Goal: Find specific fact: Find specific fact

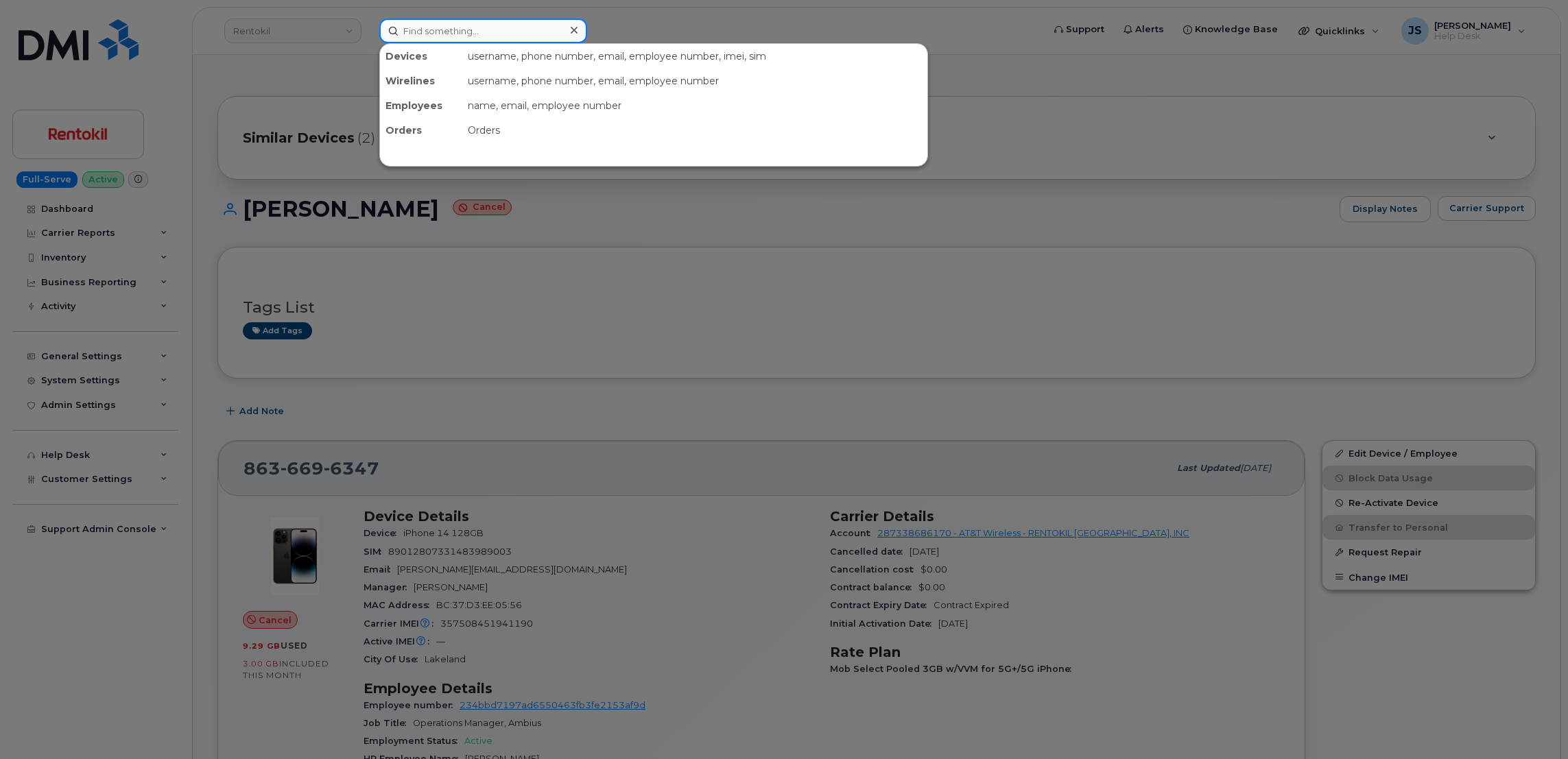
paste input "470-728-2635"
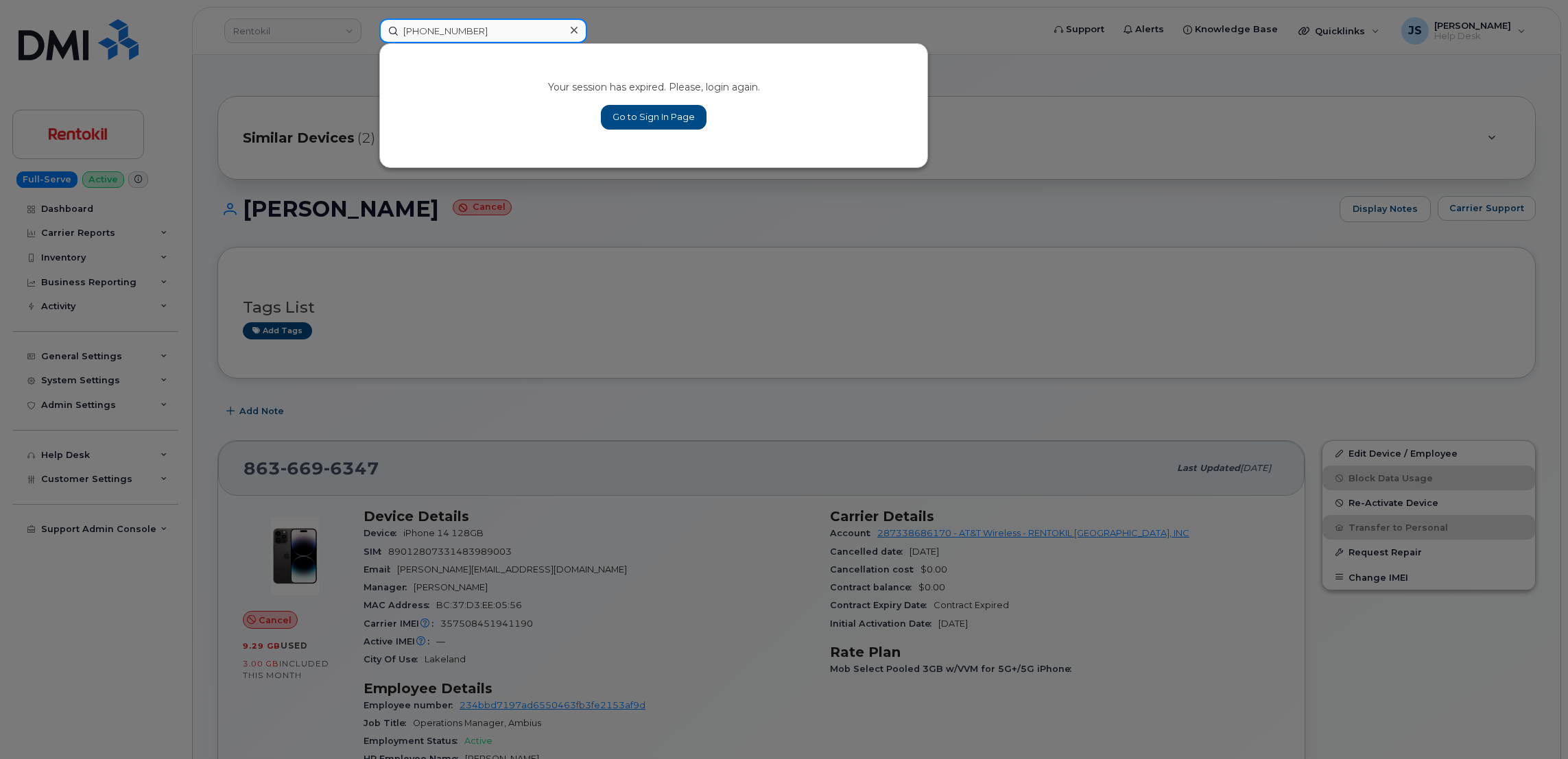
type input "470-728-2635"
click at [637, 109] on link "Go to Sign In Page" at bounding box center [654, 117] width 105 height 24
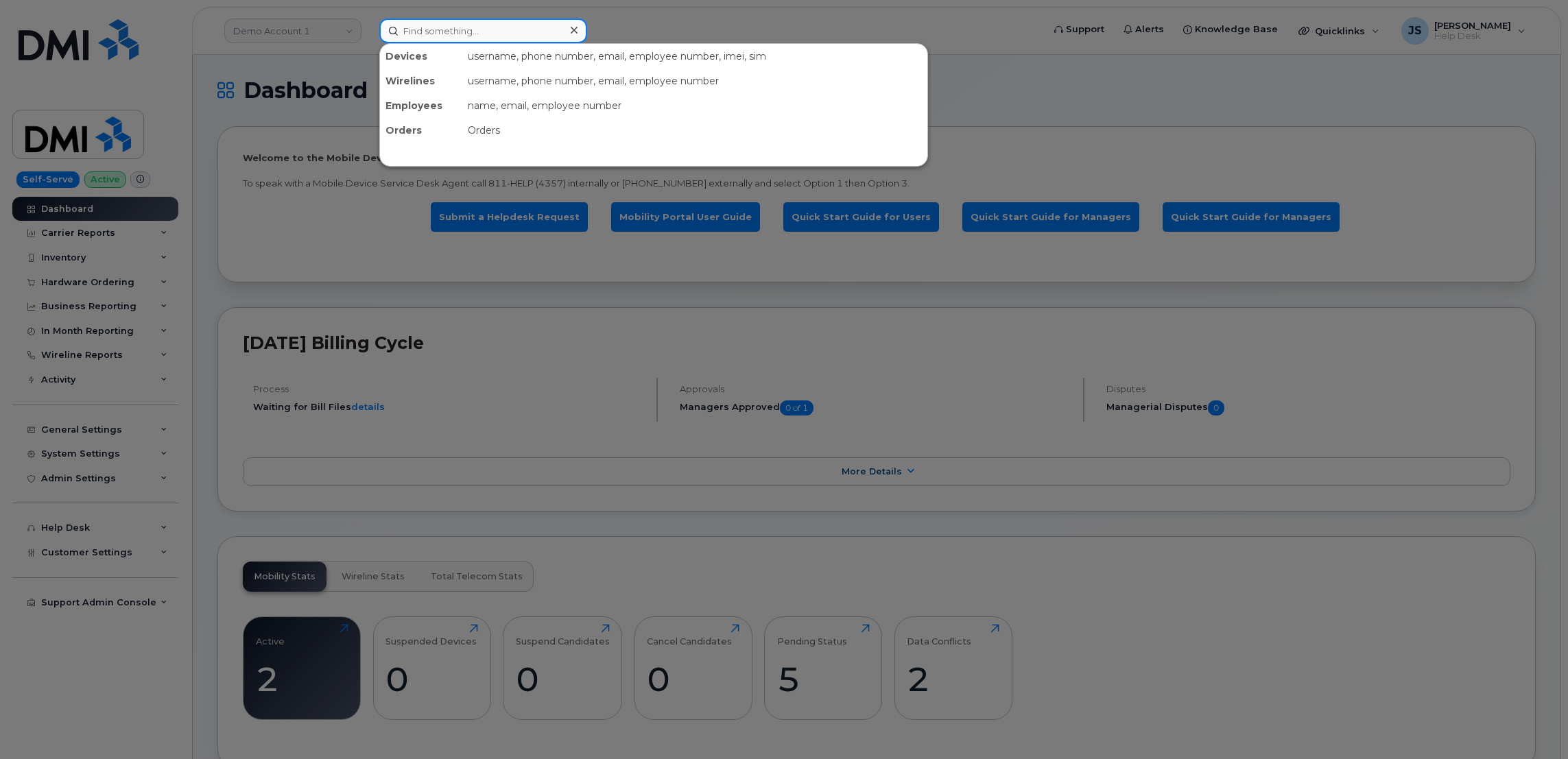
paste input "470-728-2635"
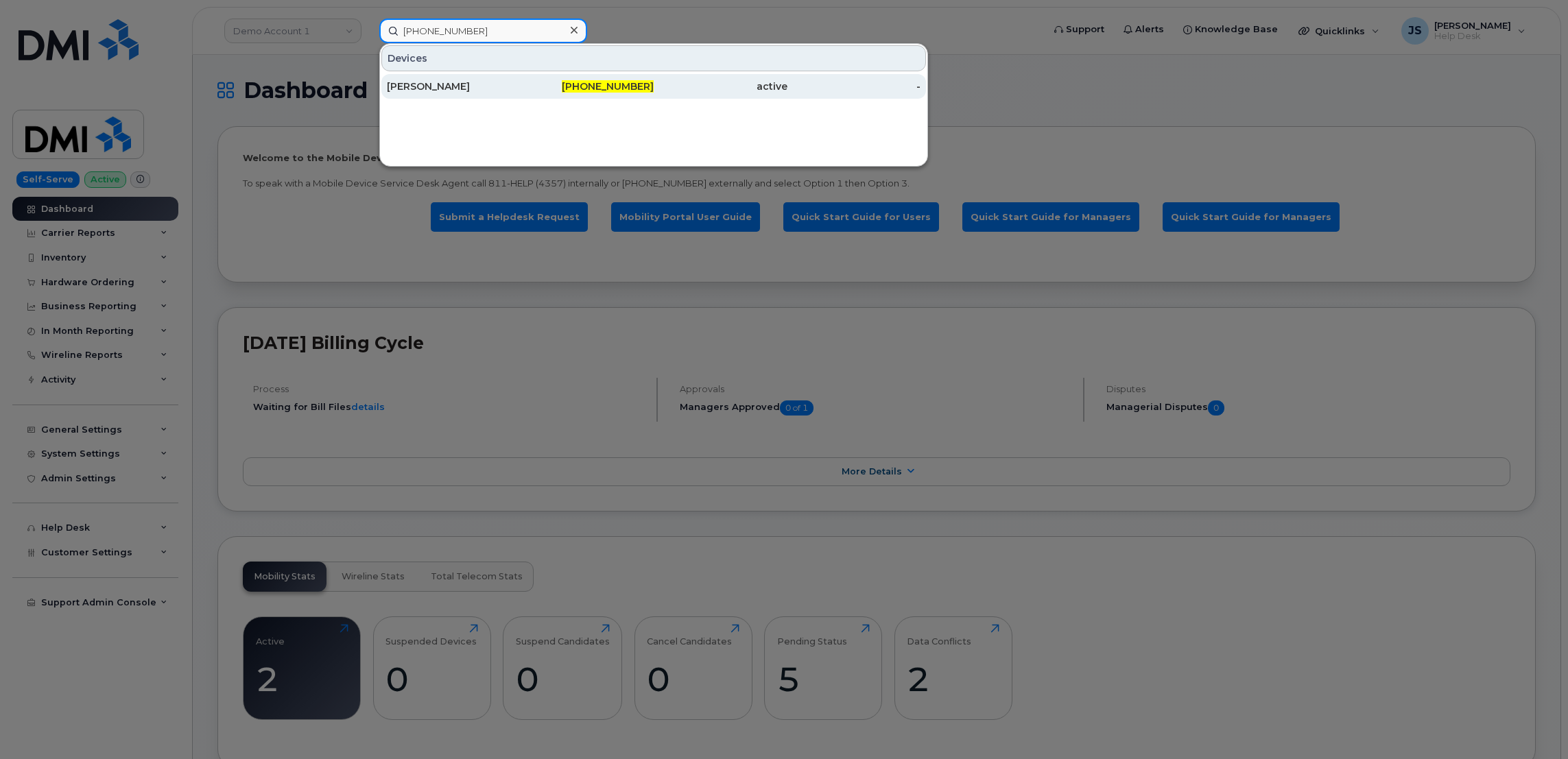
type input "470-728-2635"
click at [435, 81] on div "[PERSON_NAME]" at bounding box center [453, 87] width 134 height 14
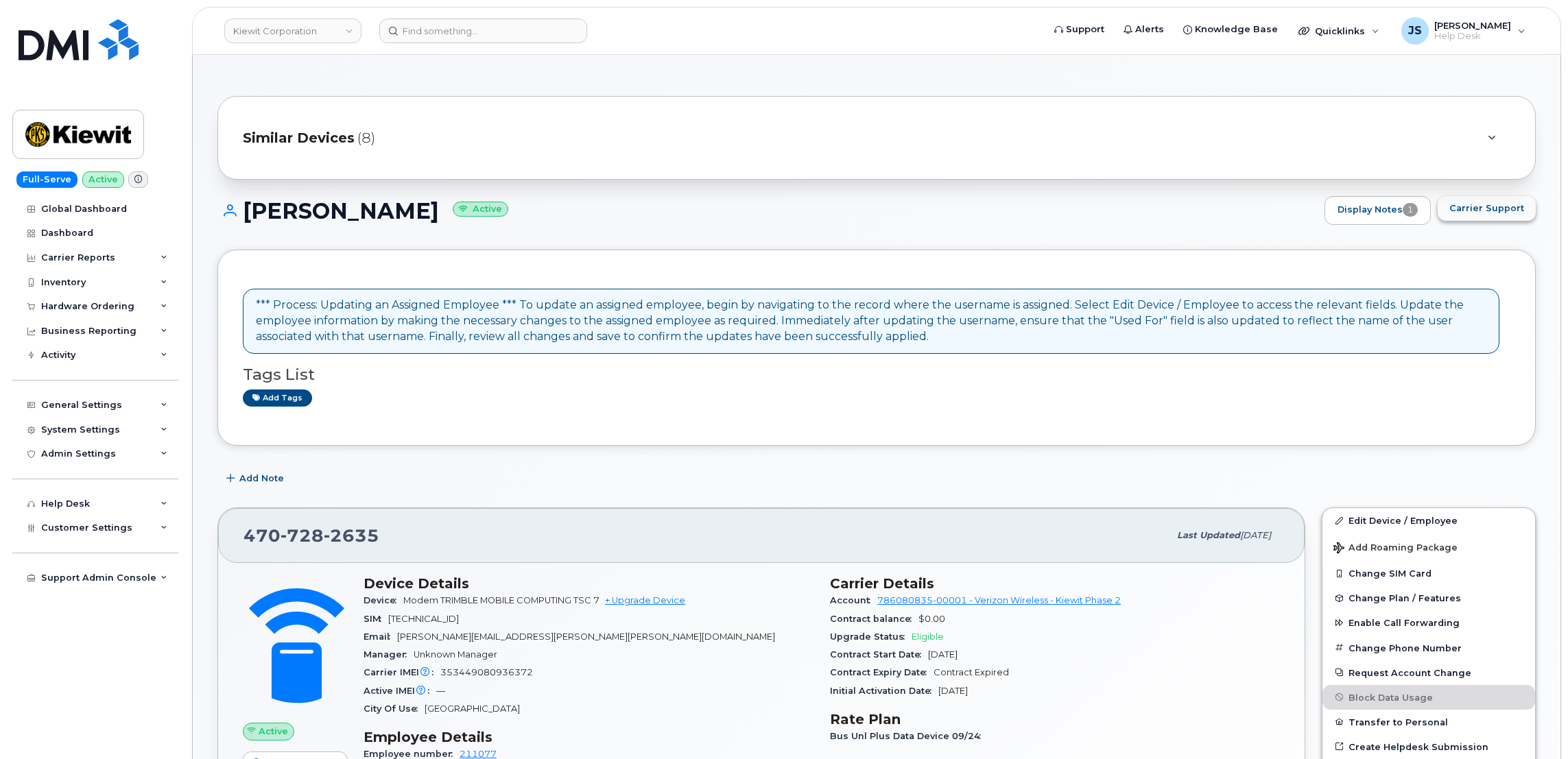
click at [1503, 209] on span "Carrier Support" at bounding box center [1486, 208] width 75 height 13
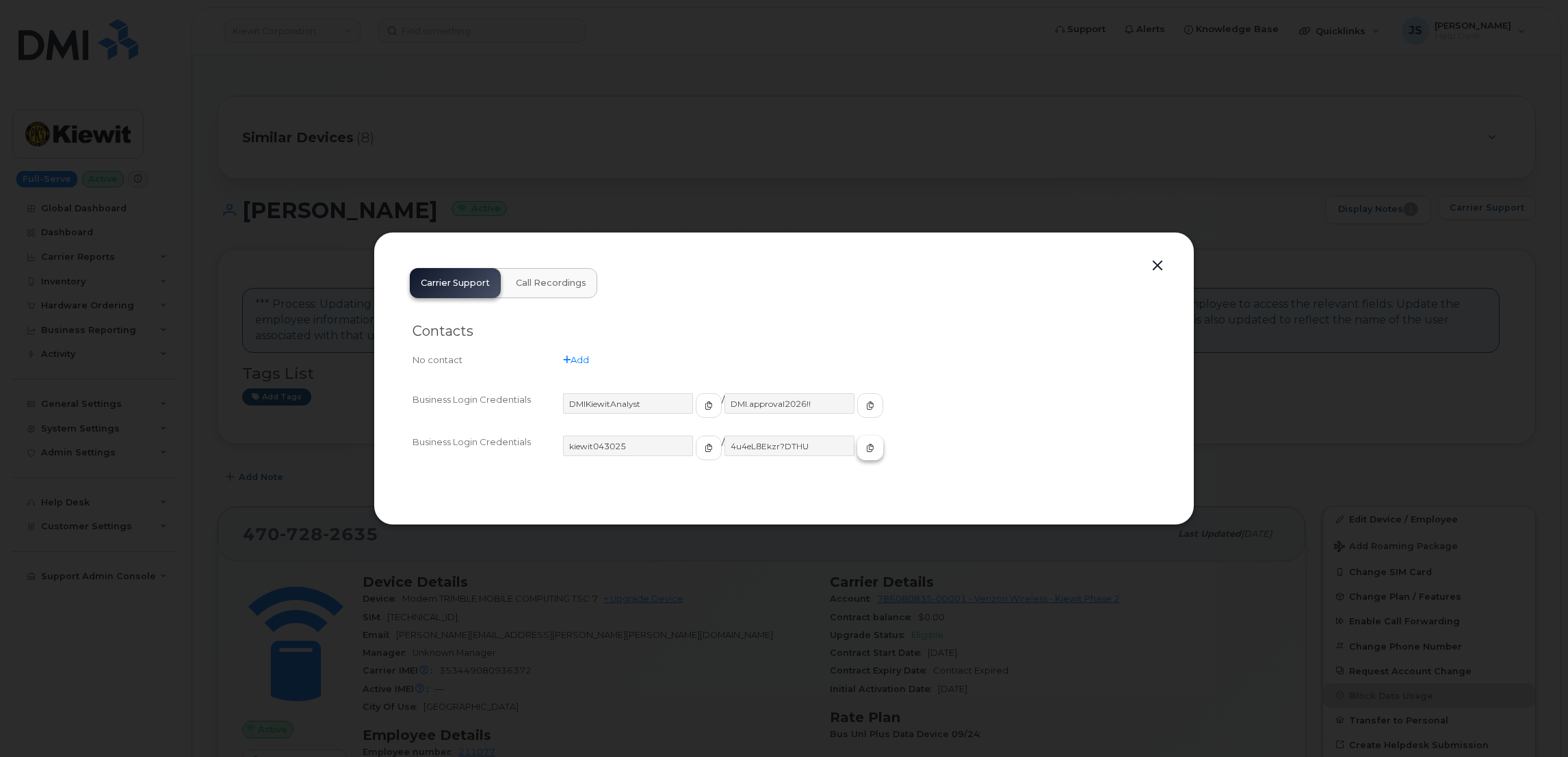
click at [866, 448] on icon "button" at bounding box center [870, 448] width 8 height 8
click at [556, 137] on div at bounding box center [784, 378] width 1568 height 757
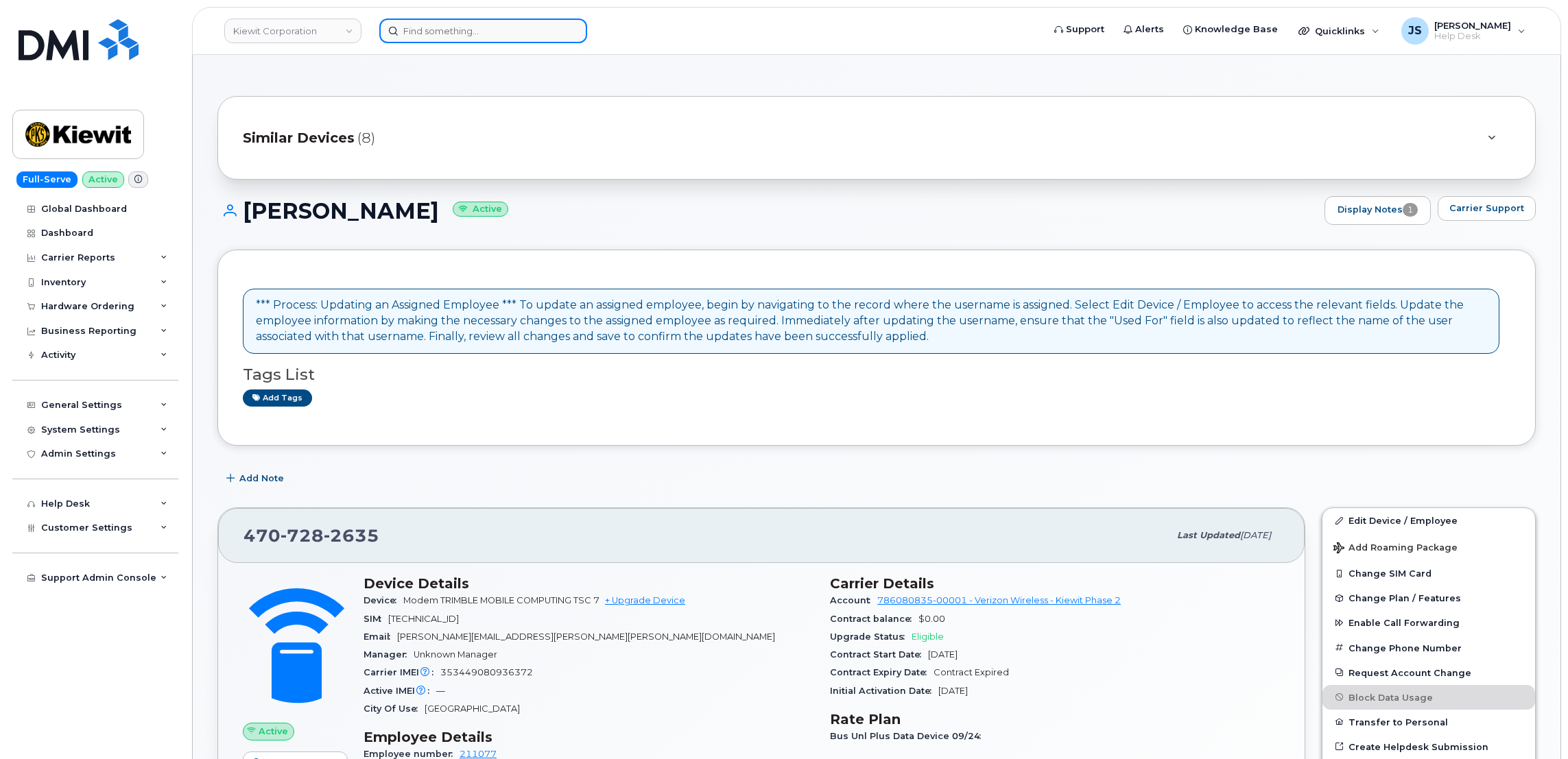
click at [491, 26] on input at bounding box center [483, 30] width 208 height 24
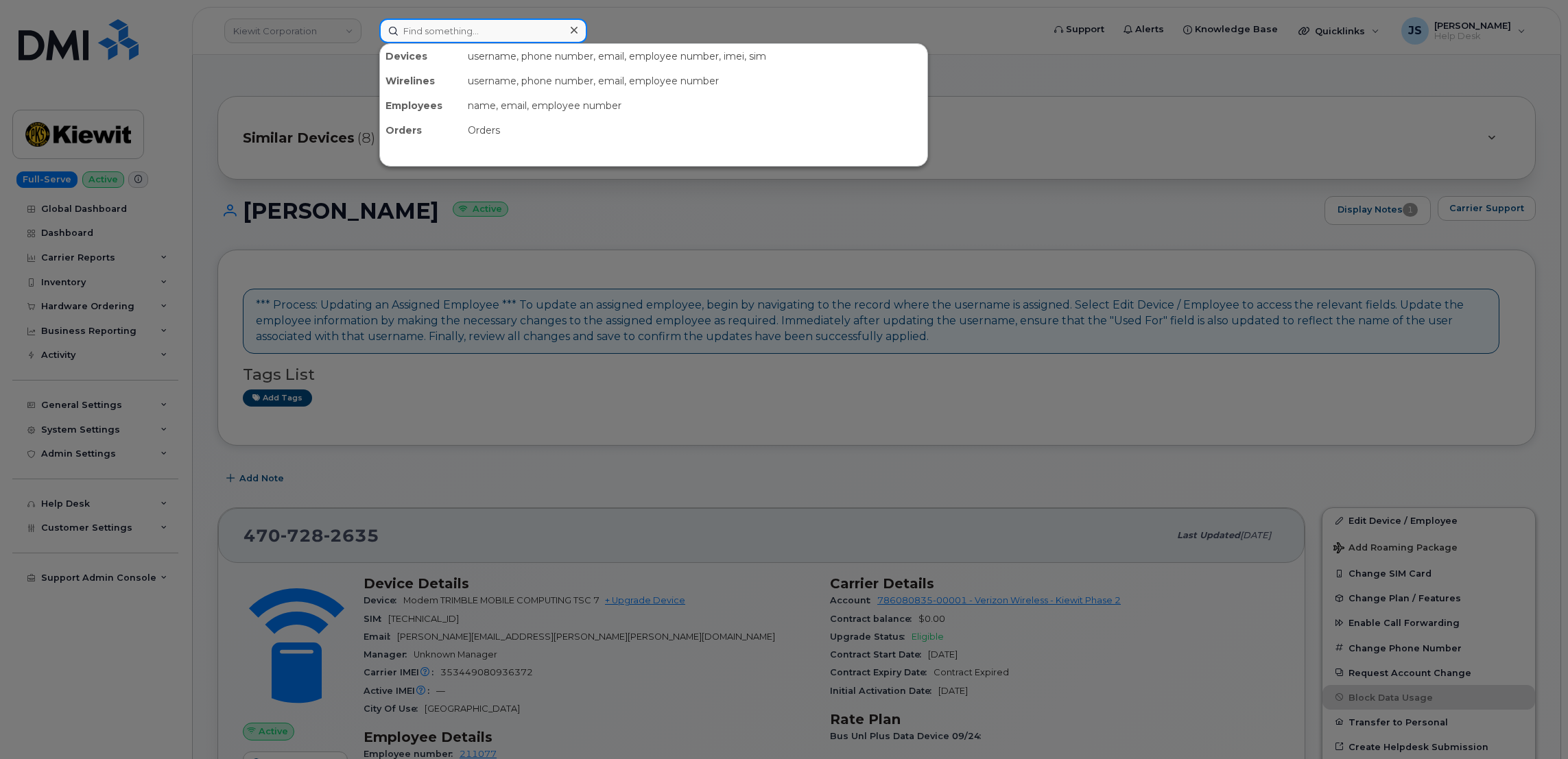
paste input "(402) 618-3407"
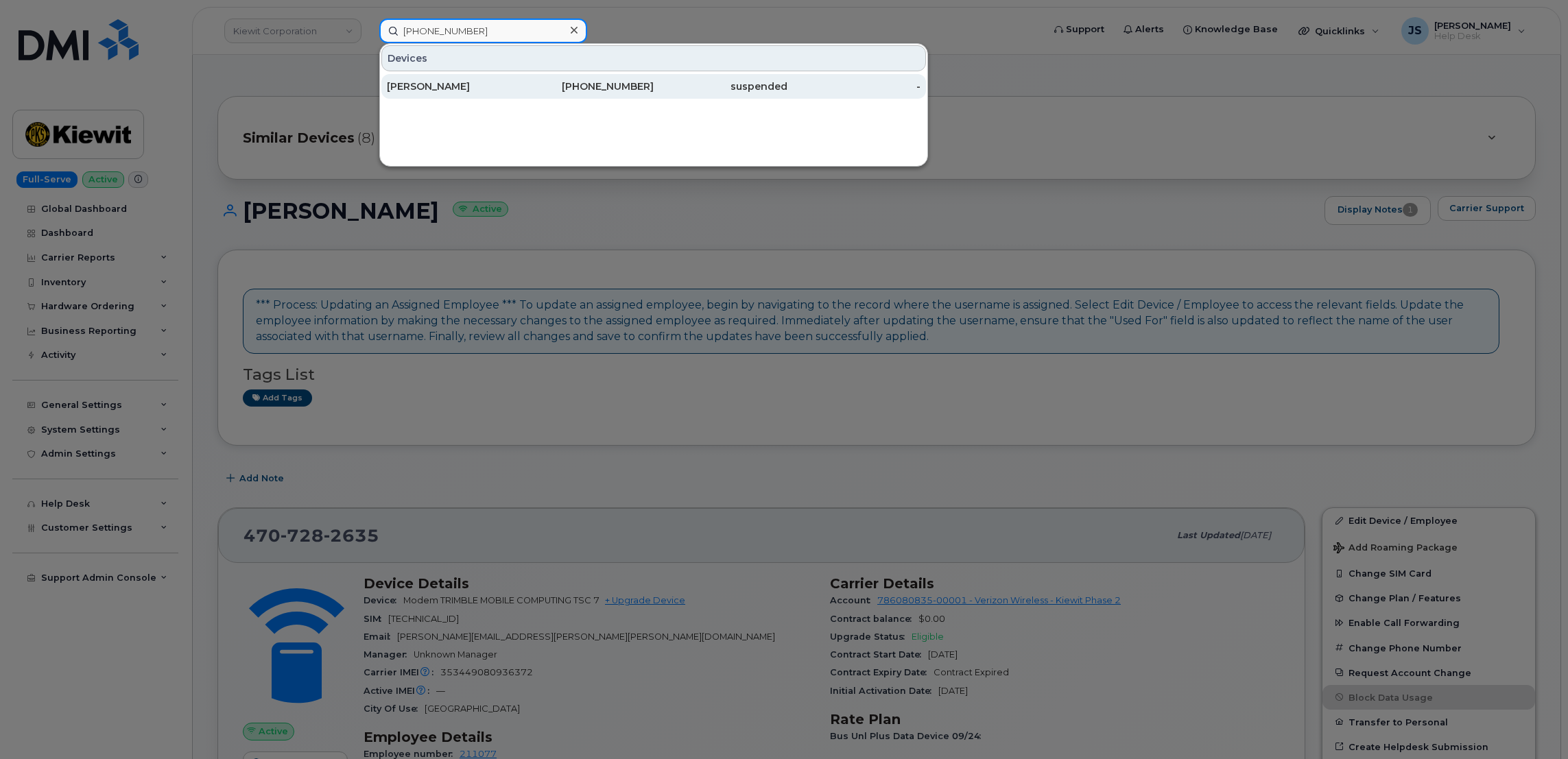
type input "(402) 618-3407"
click at [456, 83] on div "[PERSON_NAME]" at bounding box center [453, 87] width 134 height 14
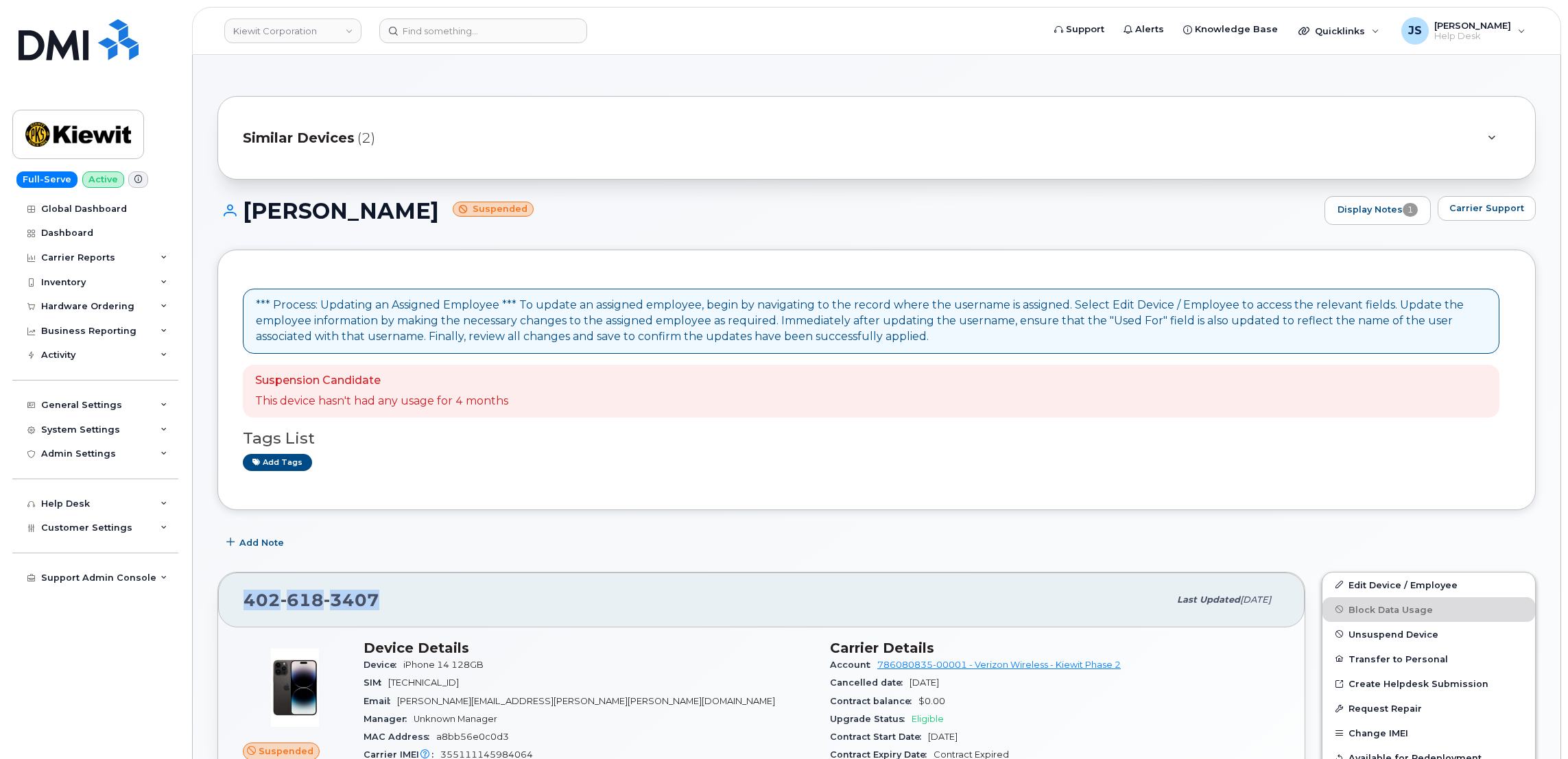
drag, startPoint x: 370, startPoint y: 602, endPoint x: 246, endPoint y: 599, distance: 124.0
click at [246, 599] on span "[PHONE_NUMBER]" at bounding box center [311, 600] width 136 height 20
copy span "[PHONE_NUMBER]"
